Goal: Information Seeking & Learning: Learn about a topic

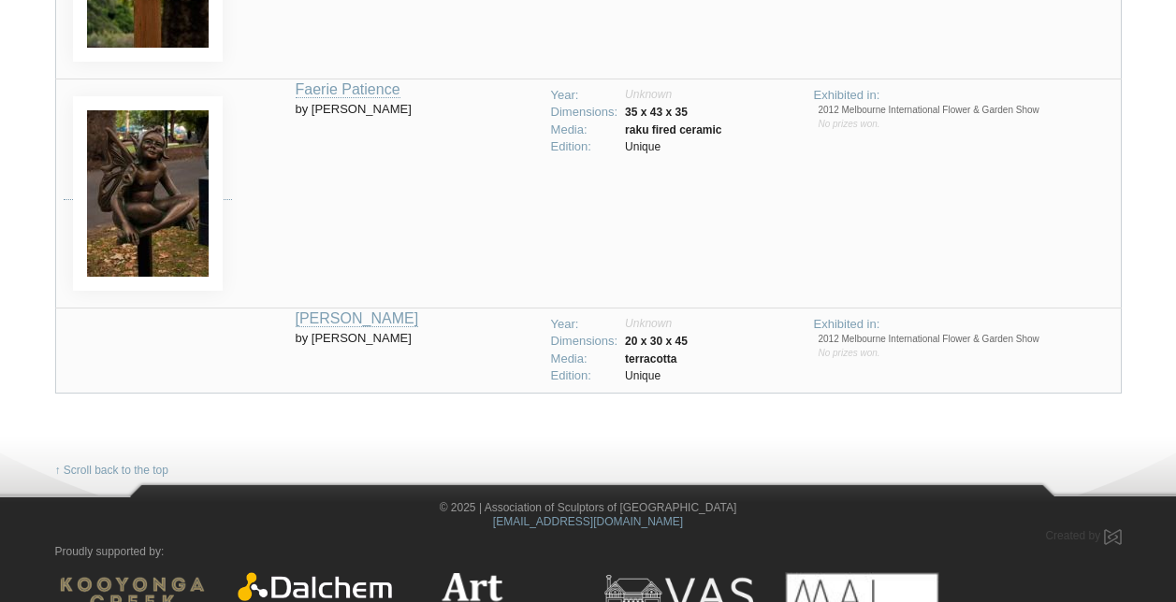
scroll to position [748, 0]
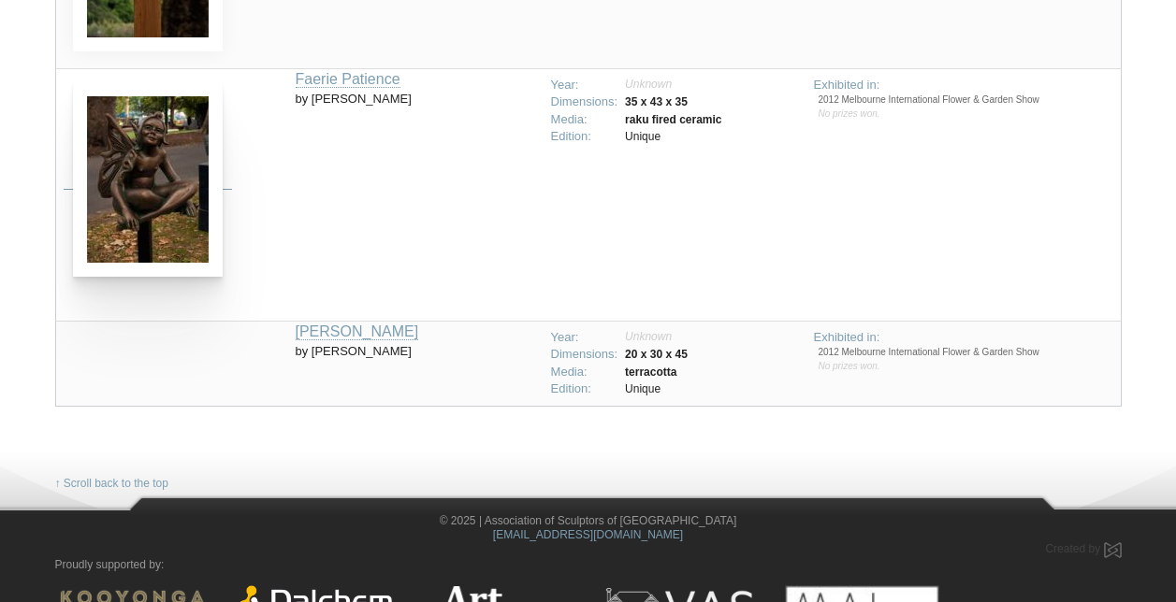
click at [127, 219] on img at bounding box center [148, 179] width 150 height 195
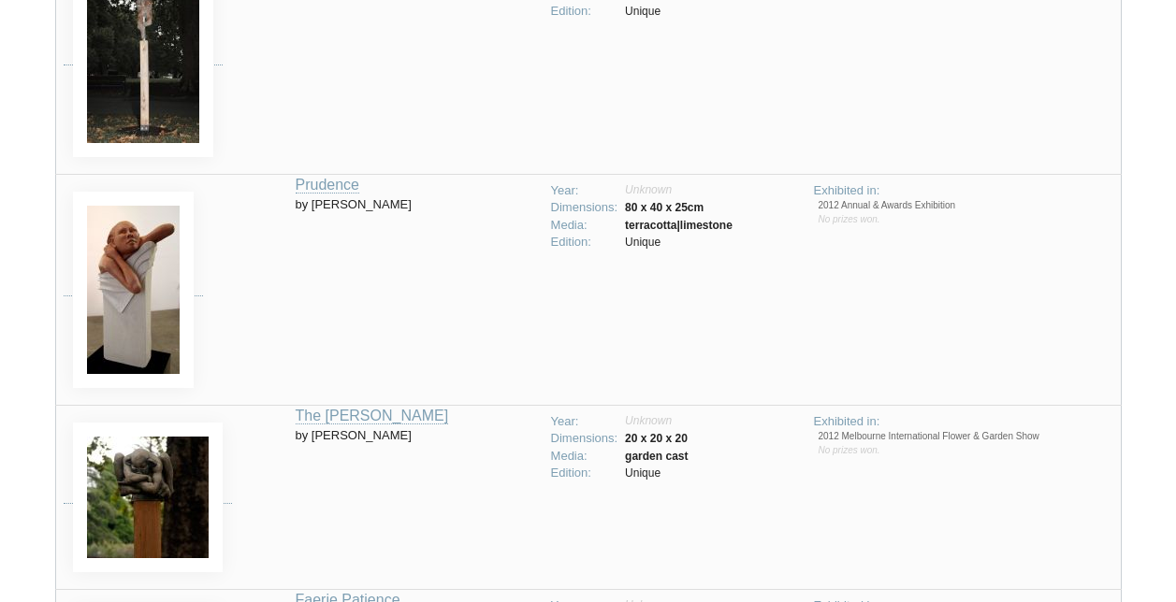
scroll to position [215, 0]
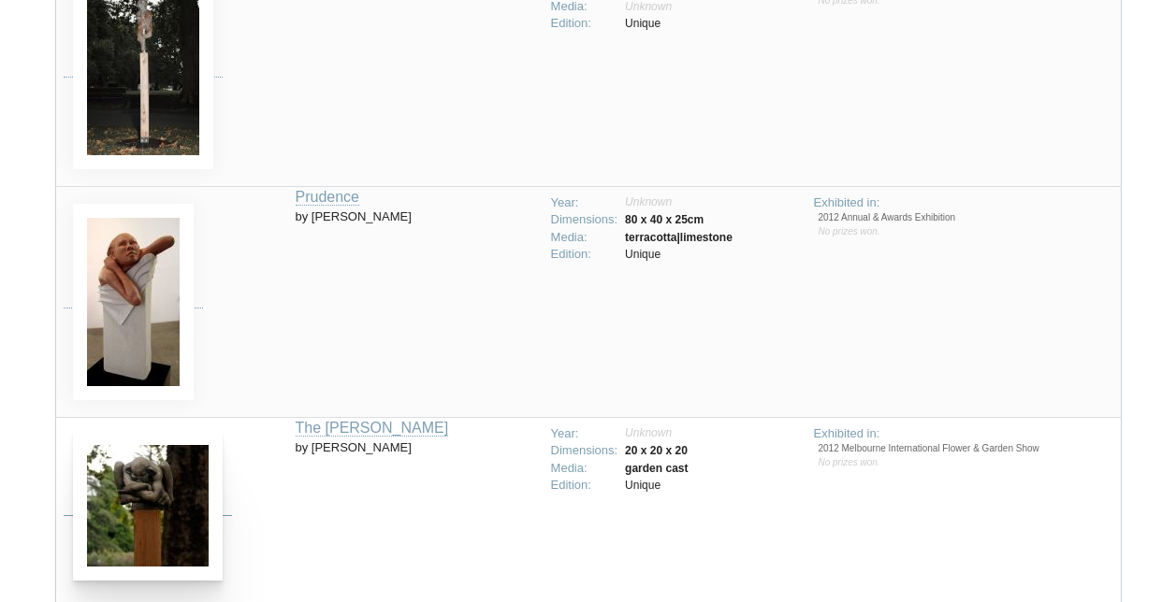
click at [124, 508] on img at bounding box center [148, 506] width 150 height 150
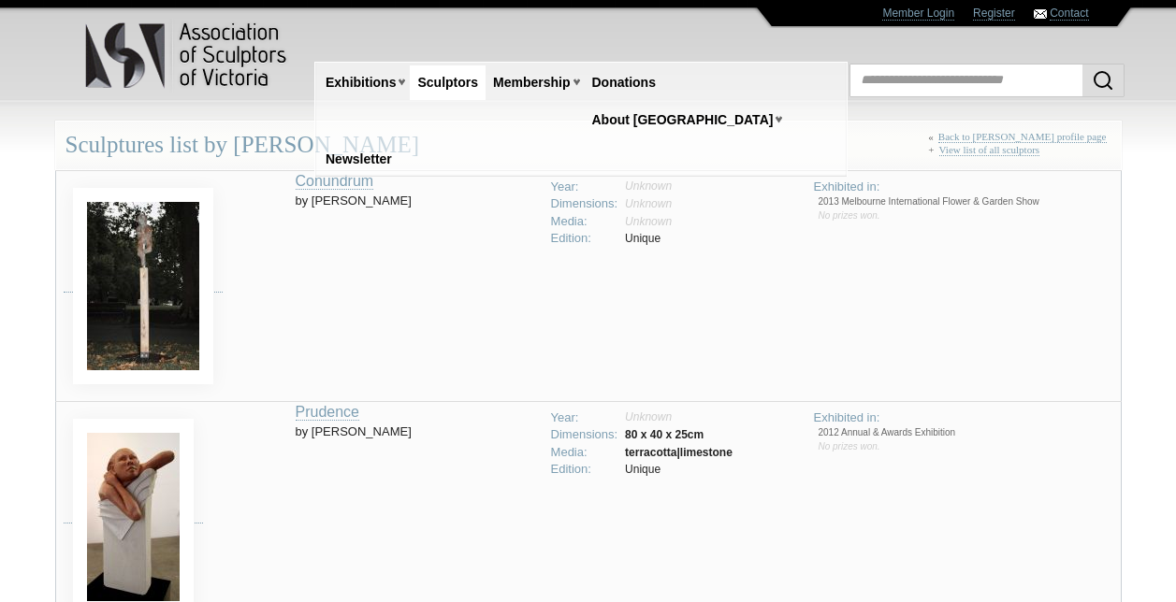
scroll to position [215, 0]
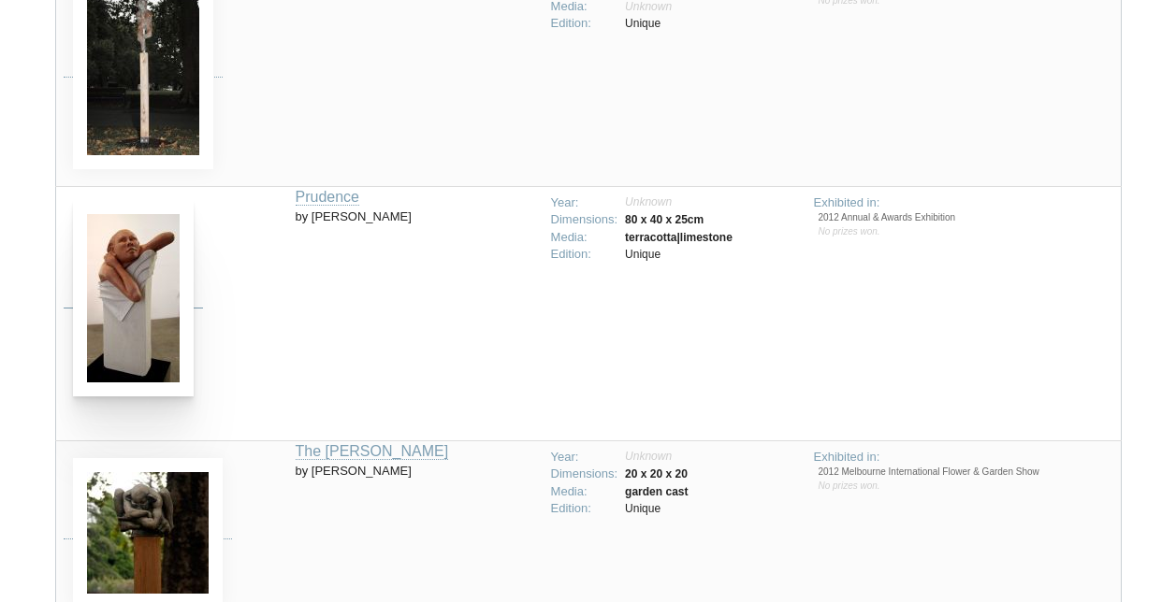
click at [152, 263] on img at bounding box center [133, 298] width 121 height 196
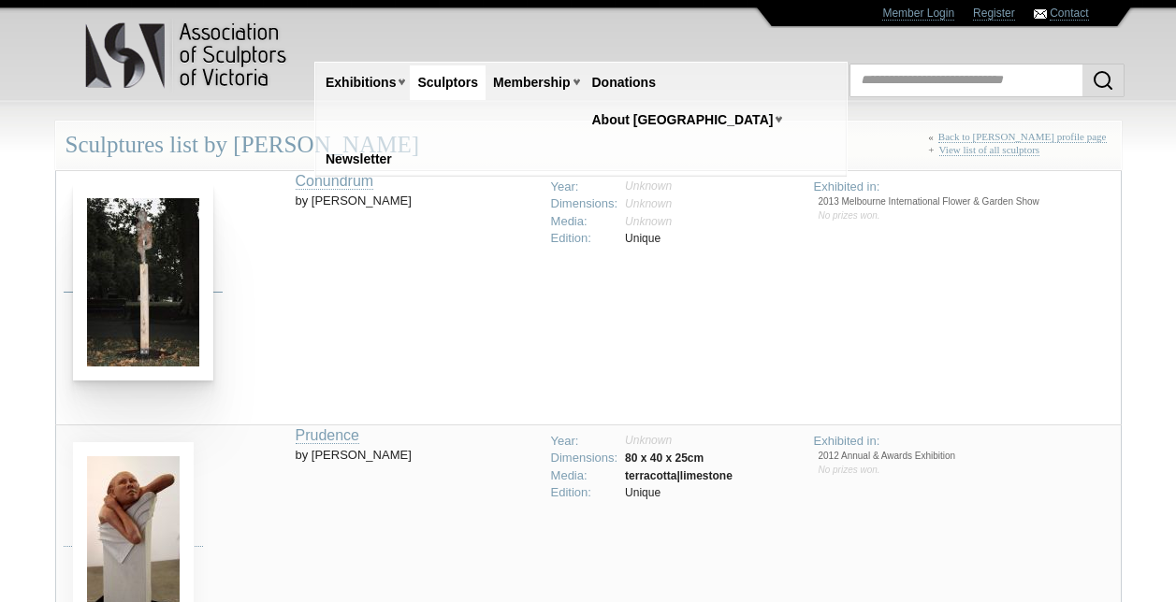
click at [158, 252] on img at bounding box center [143, 282] width 140 height 196
